Goal: Transaction & Acquisition: Purchase product/service

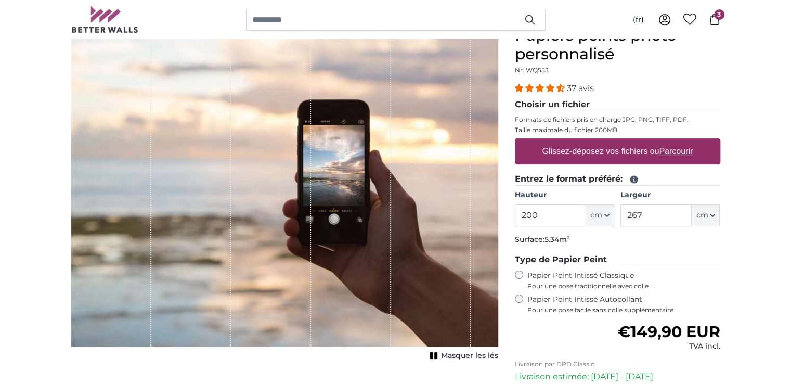
scroll to position [104, 0]
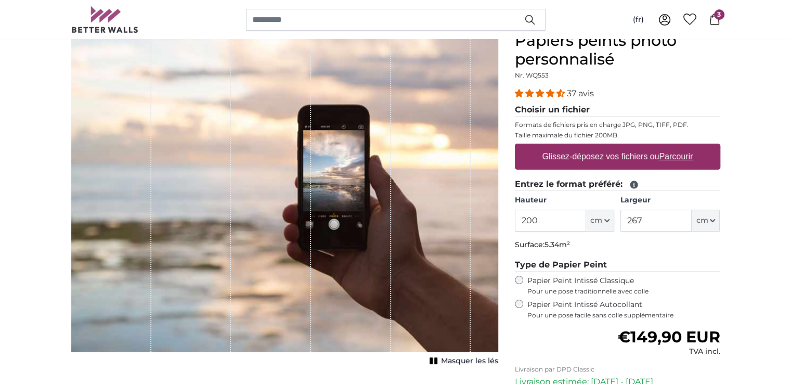
click at [308, 154] on div "1 of 1" at bounding box center [271, 191] width 80 height 320
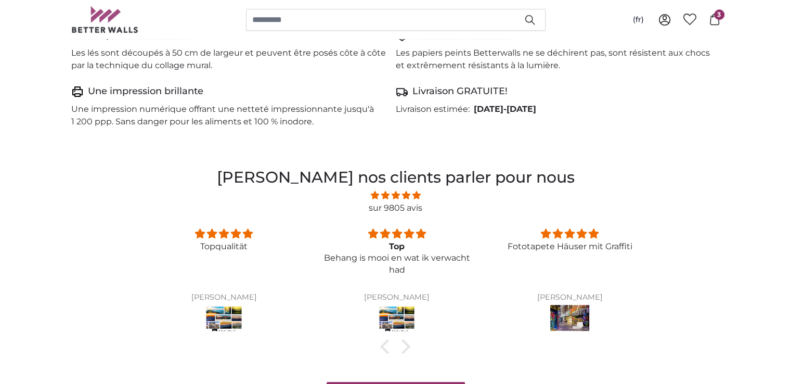
scroll to position [728, 0]
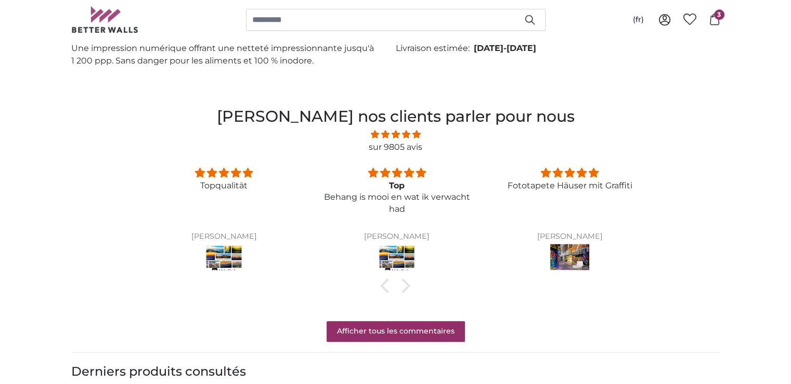
click at [392, 257] on img at bounding box center [397, 258] width 39 height 29
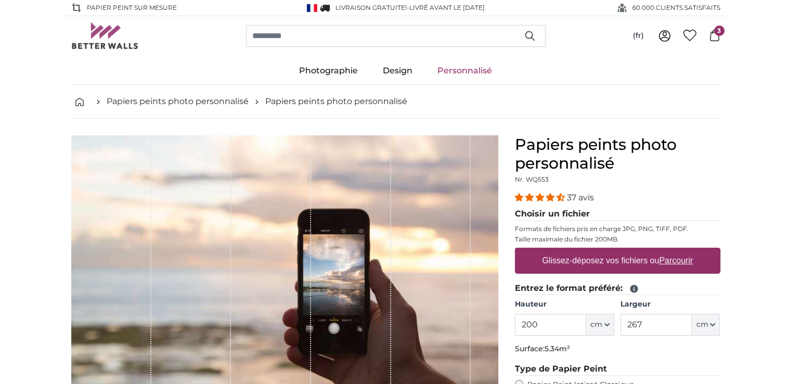
click at [303, 270] on div "1 of 1" at bounding box center [271, 295] width 80 height 320
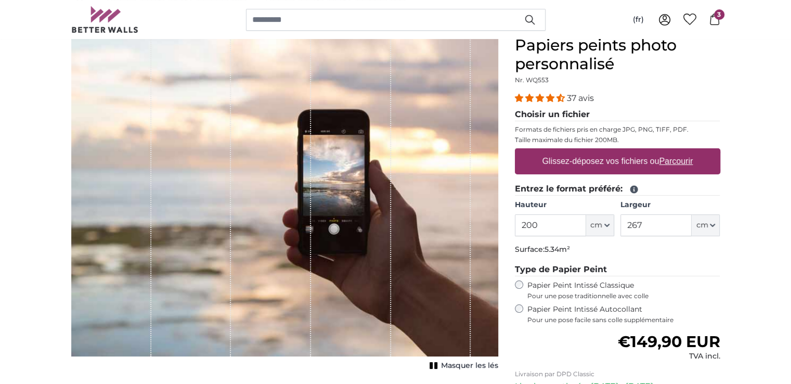
scroll to position [104, 0]
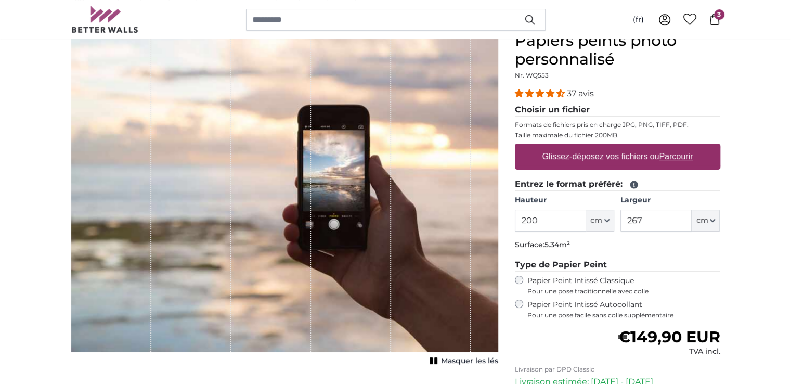
click at [679, 157] on u "Parcourir" at bounding box center [676, 156] width 34 height 9
click at [679, 147] on input "Glissez-déposez vos fichiers ou Parcourir" at bounding box center [617, 145] width 205 height 3
type input "**********"
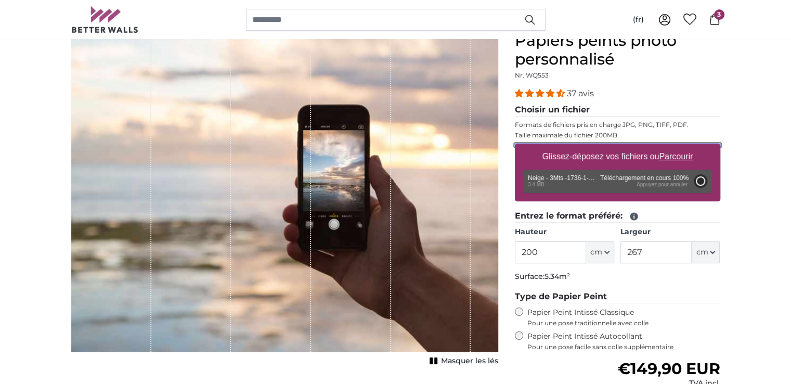
type input "158"
type input "237"
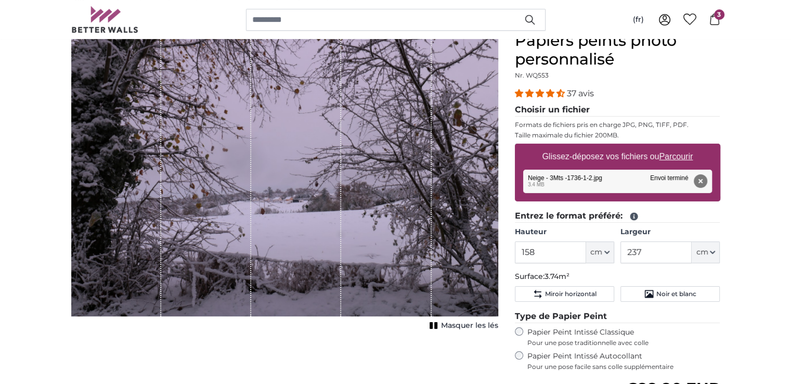
drag, startPoint x: 387, startPoint y: 223, endPoint x: 362, endPoint y: 222, distance: 25.0
click at [362, 222] on div "1 of 1" at bounding box center [386, 173] width 90 height 285
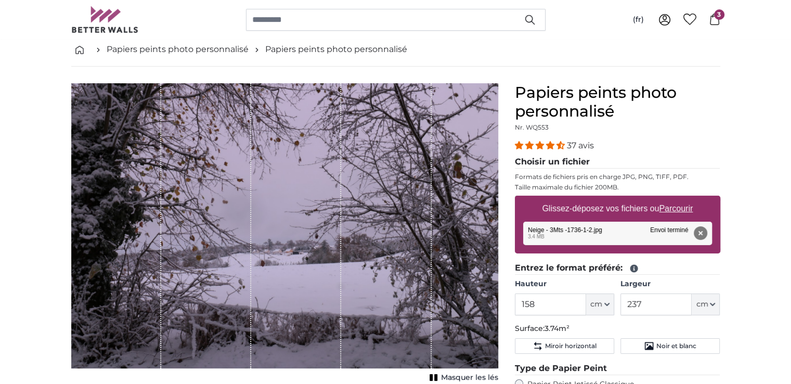
scroll to position [104, 0]
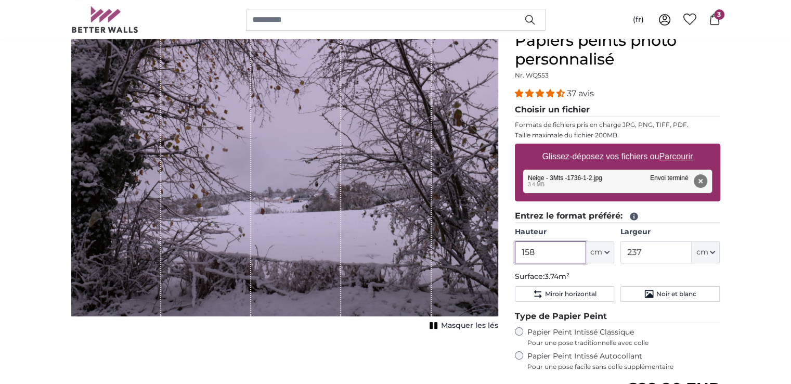
drag, startPoint x: 549, startPoint y: 250, endPoint x: 516, endPoint y: 249, distance: 32.8
click at [516, 249] on input "158" at bounding box center [550, 252] width 71 height 22
type input "200"
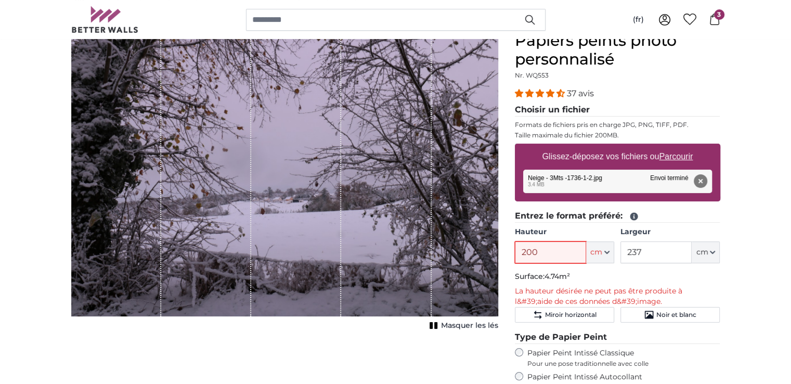
drag, startPoint x: 548, startPoint y: 253, endPoint x: 499, endPoint y: 254, distance: 48.9
click at [495, 254] on product-detail "Annuler Recadrer l'image Masquer les lés Papiers peints photo personnalisé Nr. …" at bounding box center [396, 292] width 666 height 555
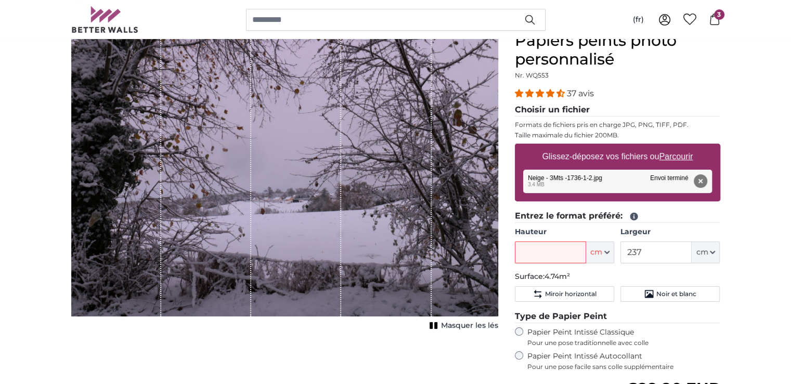
click at [716, 212] on legend "Entrez le format préféré:" at bounding box center [617, 216] width 205 height 13
click at [605, 254] on button "cm" at bounding box center [600, 252] width 28 height 22
drag, startPoint x: 290, startPoint y: 224, endPoint x: 300, endPoint y: 222, distance: 10.2
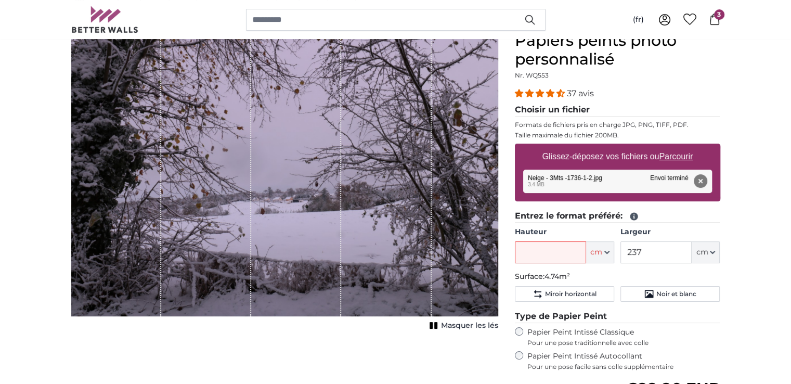
click at [300, 222] on div "1 of 1" at bounding box center [296, 173] width 90 height 285
click at [573, 255] on input "Hauteur" at bounding box center [550, 252] width 71 height 22
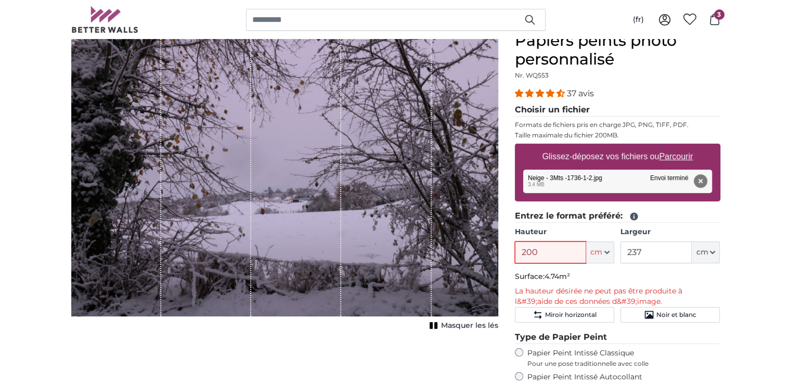
type input "200"
drag, startPoint x: 657, startPoint y: 255, endPoint x: 597, endPoint y: 248, distance: 60.7
click at [597, 248] on div "Hauteur 200 ft cm Centimeter (cm) Inches (inch) Feet (ft. in.) Largeur 237 ft c…" at bounding box center [617, 245] width 205 height 36
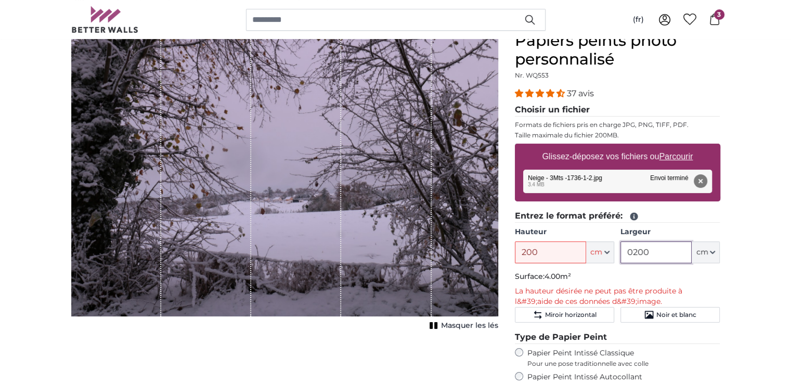
drag, startPoint x: 633, startPoint y: 248, endPoint x: 626, endPoint y: 251, distance: 7.4
click at [626, 251] on input "0200" at bounding box center [655, 252] width 71 height 22
type input "200"
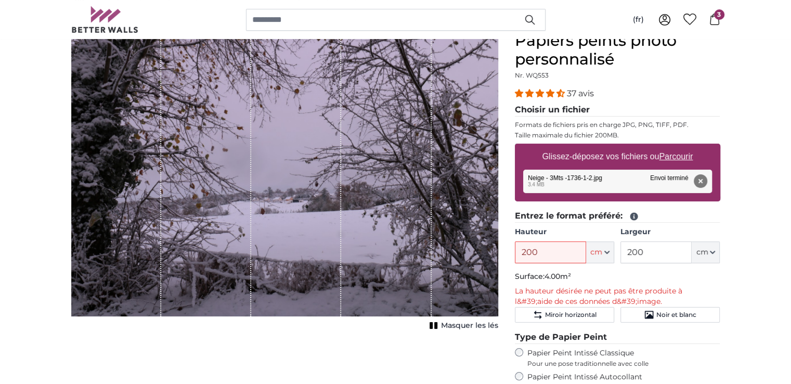
drag, startPoint x: 583, startPoint y: 259, endPoint x: 588, endPoint y: 254, distance: 6.6
click at [583, 258] on input "200" at bounding box center [550, 252] width 71 height 22
drag, startPoint x: 546, startPoint y: 247, endPoint x: 510, endPoint y: 252, distance: 36.2
click at [510, 252] on div "Papiers peints photo personnalisé Nr. WQ553 37 avis Choisir un fichier Formats …" at bounding box center [617, 300] width 222 height 539
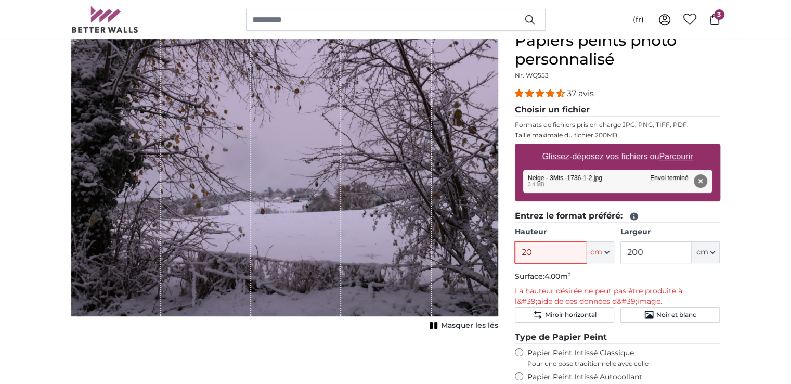
type input "200"
click at [575, 252] on input "200" at bounding box center [550, 252] width 71 height 22
click at [390, 221] on div "1 of 1" at bounding box center [386, 173] width 90 height 285
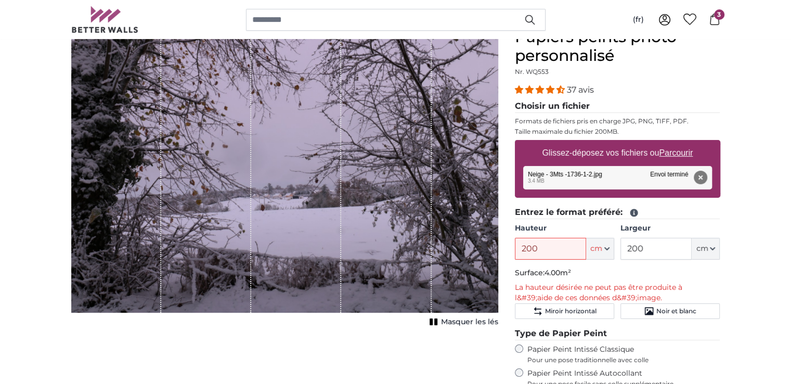
scroll to position [52, 0]
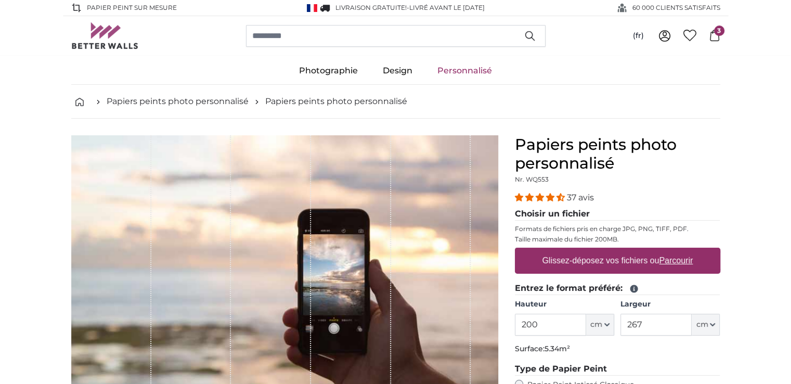
click at [667, 258] on u "Parcourir" at bounding box center [676, 260] width 34 height 9
click at [667, 251] on input "Glissez-déposez vos fichiers ou Parcourir" at bounding box center [617, 249] width 205 height 3
type input "**********"
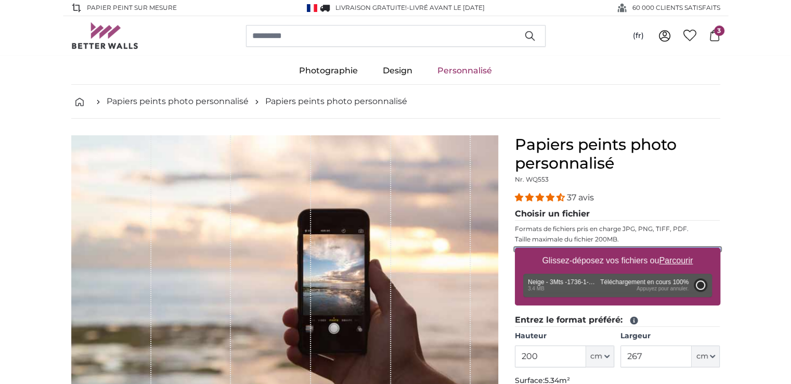
type input "158"
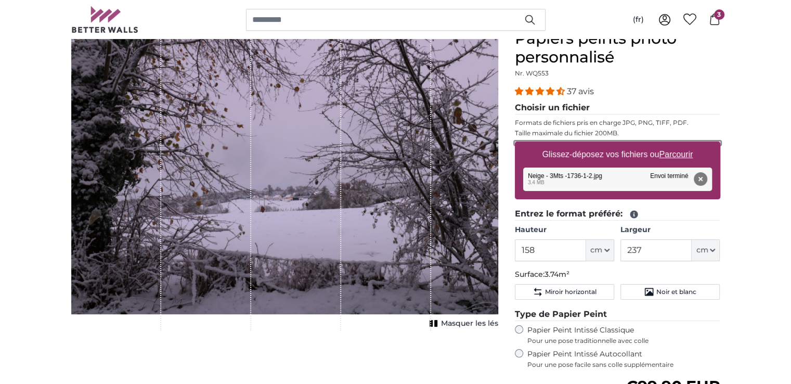
scroll to position [104, 0]
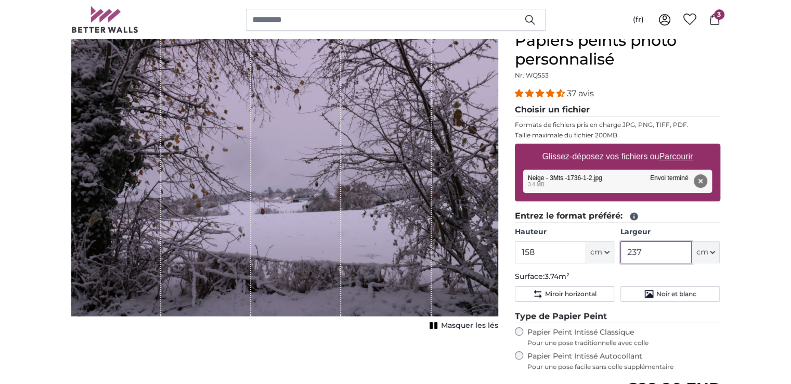
drag, startPoint x: 662, startPoint y: 251, endPoint x: 616, endPoint y: 252, distance: 46.3
click at [616, 252] on div "Hauteur 158 ft cm Centimeter (cm) Inches (inch) Feet (ft. in.) Largeur 237 ft c…" at bounding box center [617, 245] width 205 height 36
type input "158"
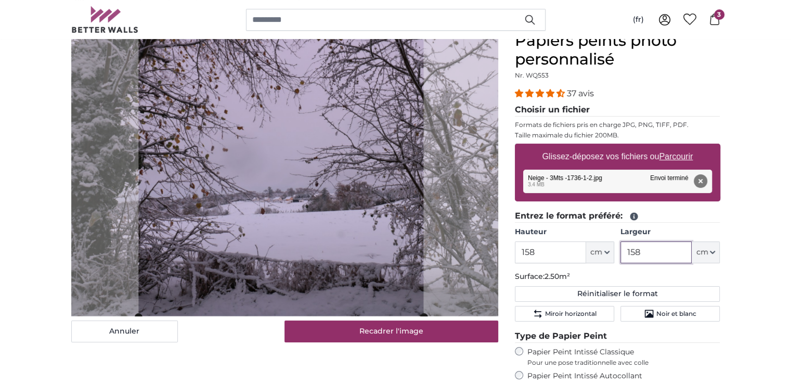
click at [383, 221] on cropper-handle at bounding box center [280, 174] width 285 height 285
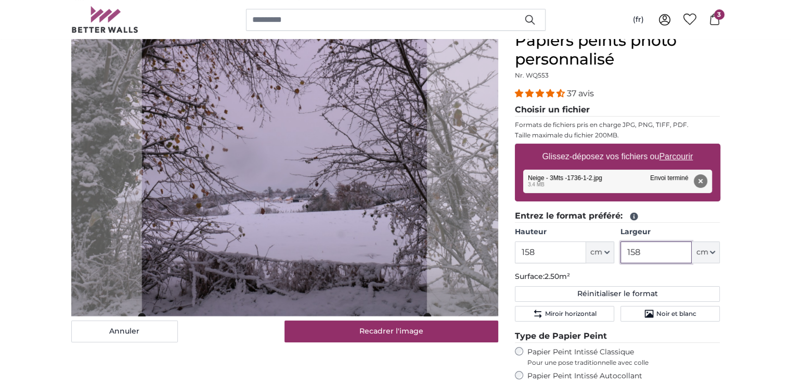
click at [382, 221] on cropper-handle at bounding box center [283, 173] width 285 height 285
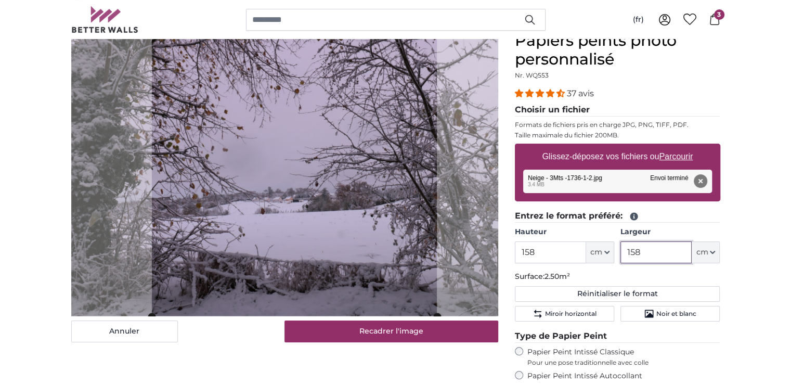
click at [393, 217] on cropper-handle at bounding box center [293, 173] width 285 height 285
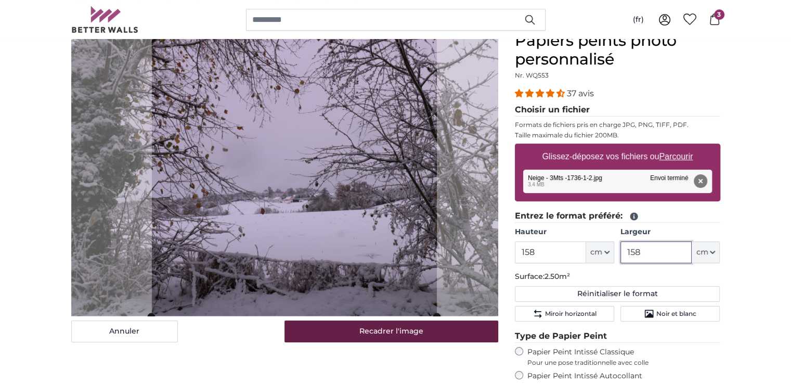
type input "158"
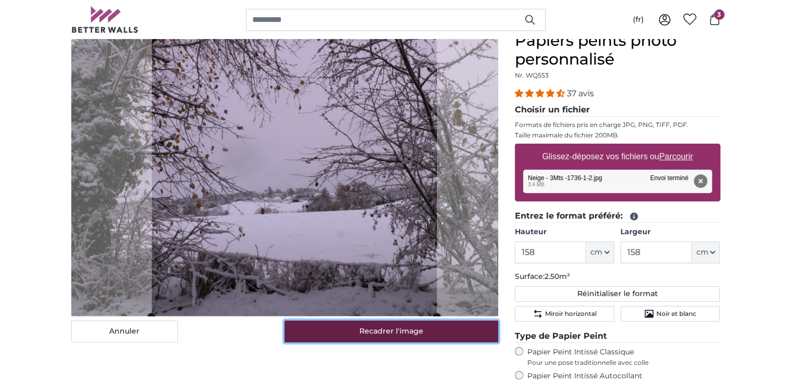
click at [381, 334] on button "Recadrer l'image" at bounding box center [391, 331] width 214 height 22
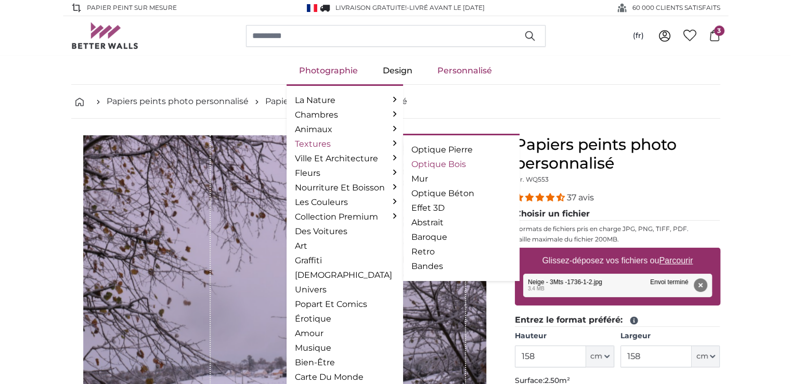
click at [458, 163] on link "Optique Bois" at bounding box center [461, 164] width 100 height 12
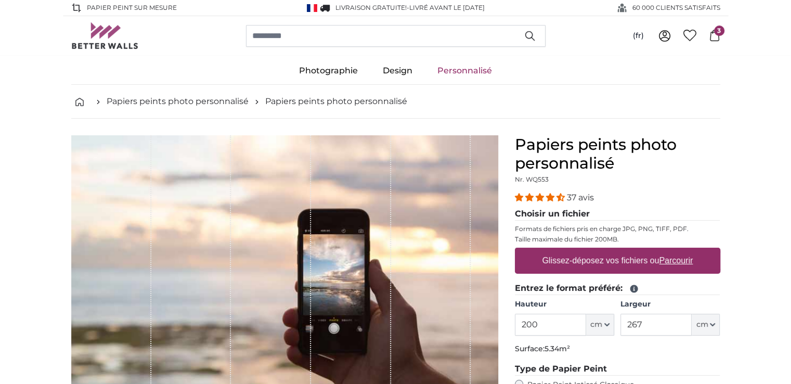
click at [585, 255] on label "Glissez-déposez vos fichiers ou Parcourir" at bounding box center [617, 260] width 159 height 21
click at [585, 251] on input "Glissez-déposez vos fichiers ou Parcourir" at bounding box center [617, 249] width 205 height 3
type input "**********"
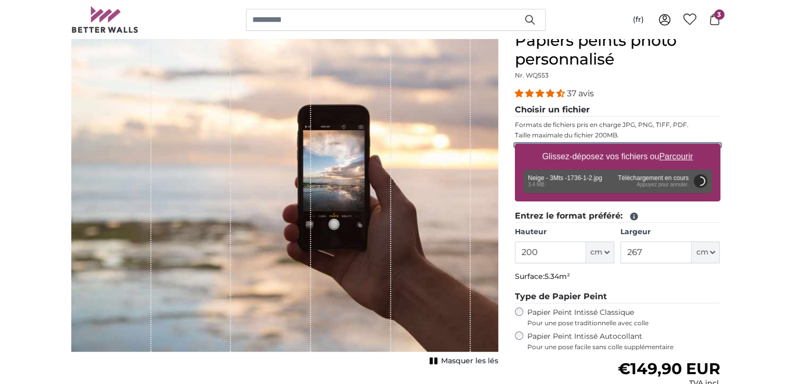
scroll to position [208, 0]
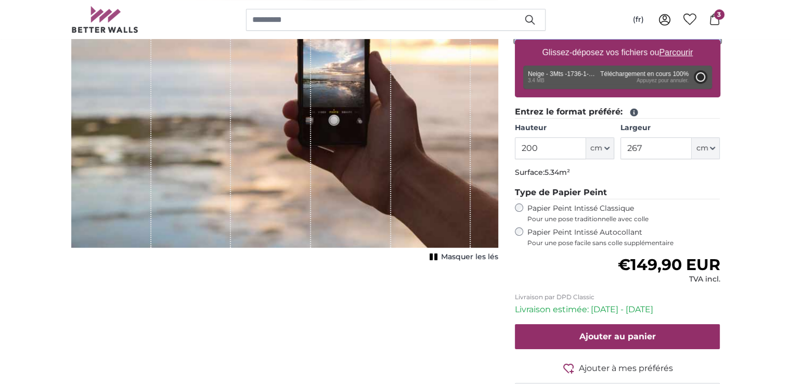
type input "158"
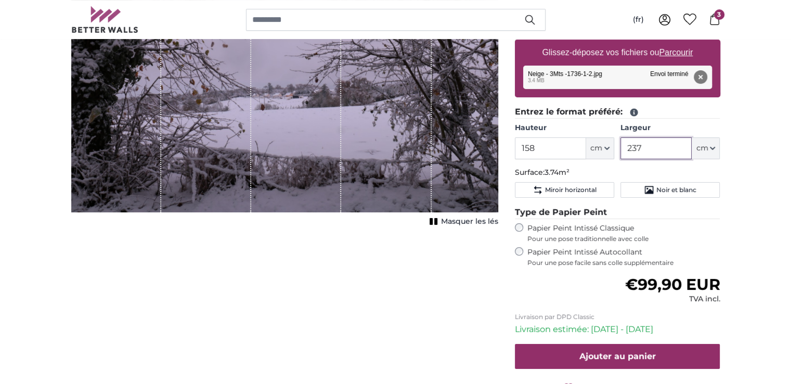
drag, startPoint x: 674, startPoint y: 151, endPoint x: 622, endPoint y: 147, distance: 52.1
click at [622, 147] on input "237" at bounding box center [655, 148] width 71 height 22
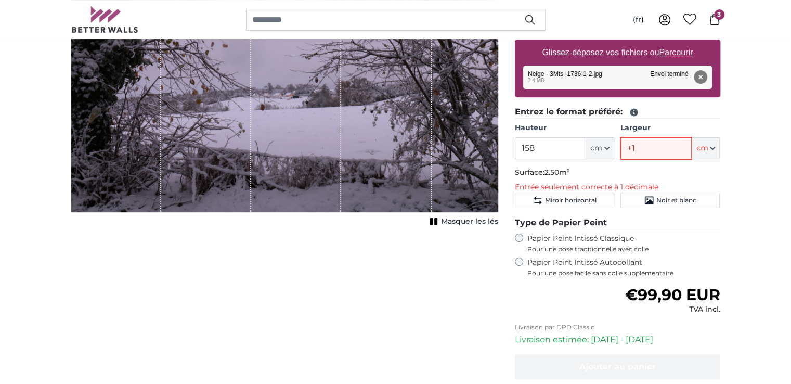
type input "+"
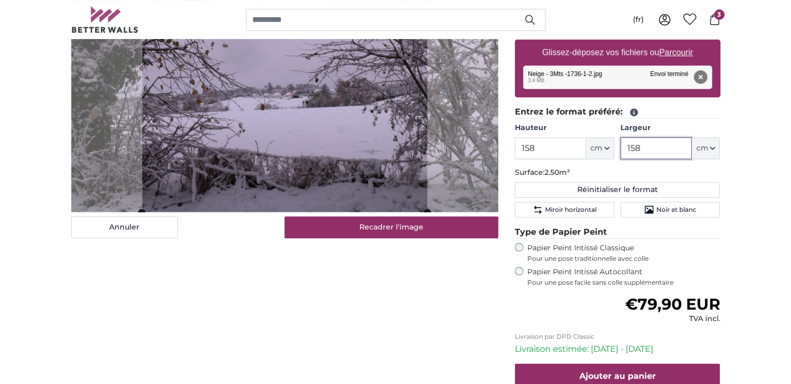
drag, startPoint x: 653, startPoint y: 147, endPoint x: 621, endPoint y: 149, distance: 31.8
click at [621, 149] on input "158" at bounding box center [655, 148] width 71 height 22
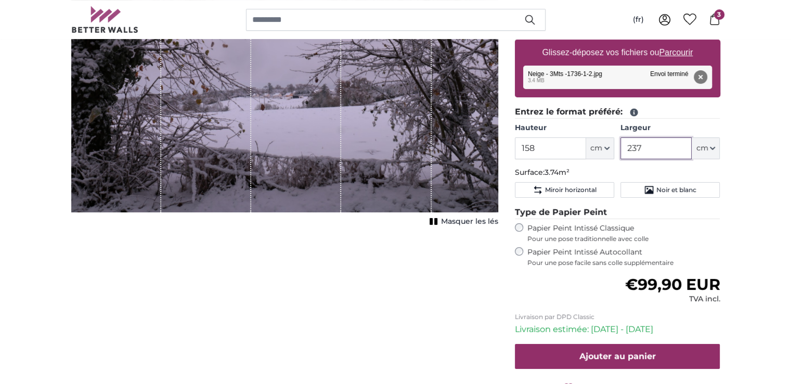
type input "237"
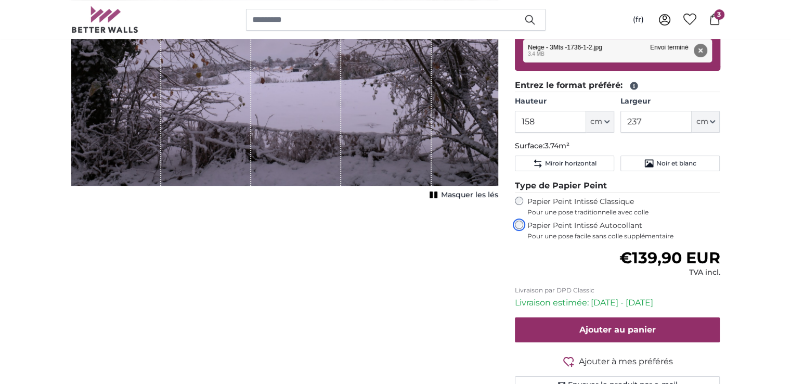
scroll to position [260, 0]
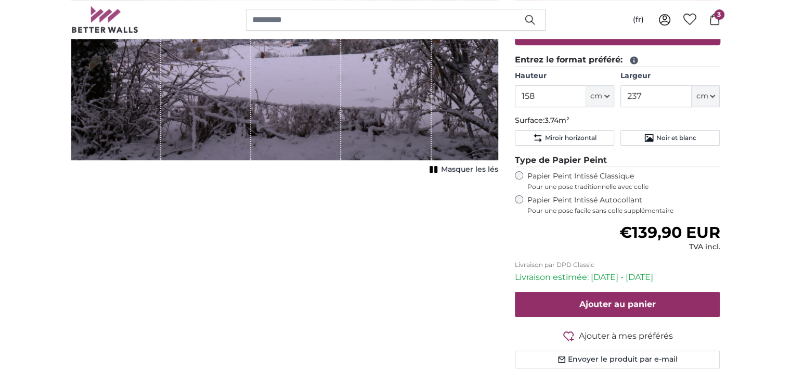
click at [100, 23] on img at bounding box center [105, 19] width 68 height 27
